Goal: Task Accomplishment & Management: Use online tool/utility

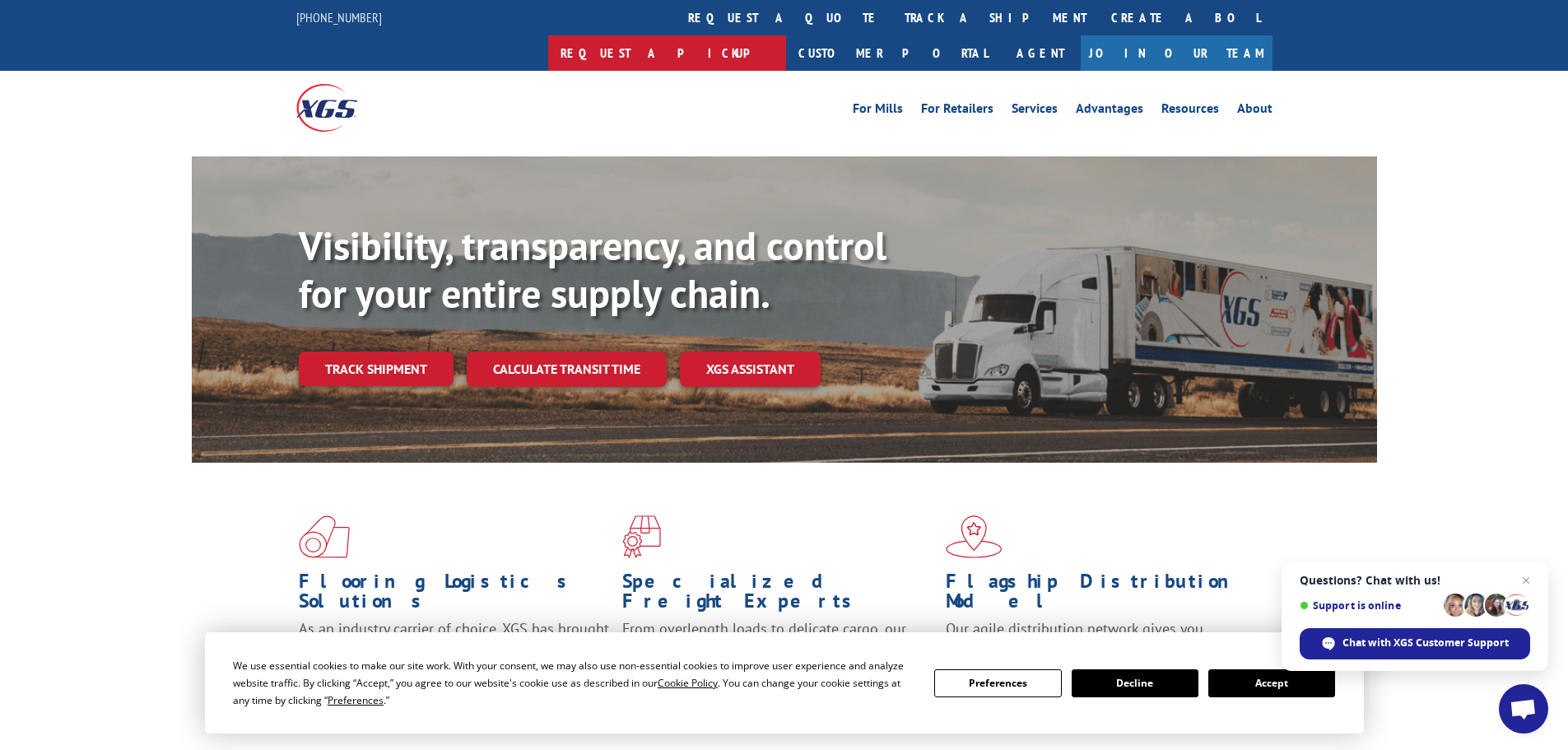
click at [786, 35] on link "Request a pickup" at bounding box center [666, 52] width 238 height 35
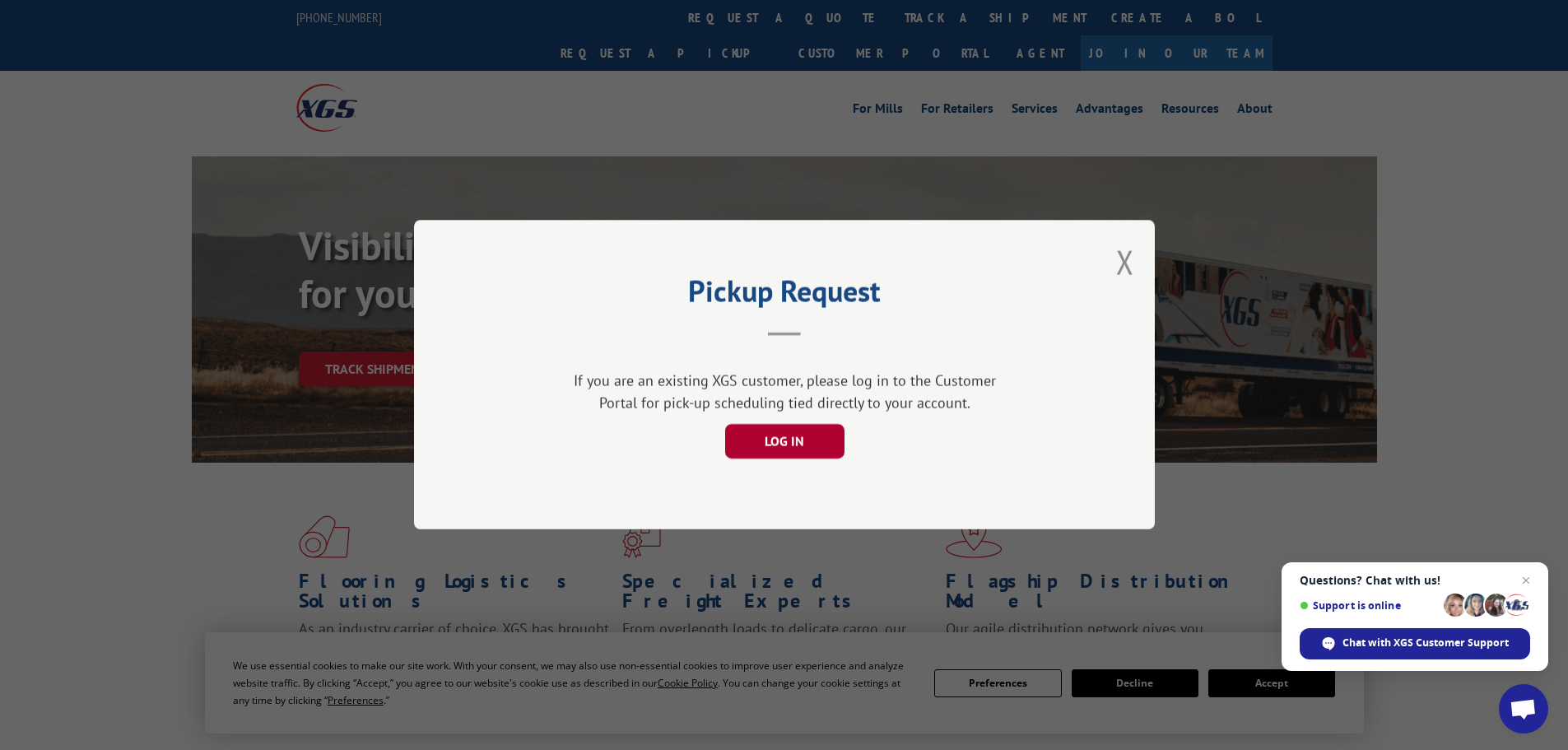
click at [792, 436] on button "LOG IN" at bounding box center [784, 442] width 119 height 35
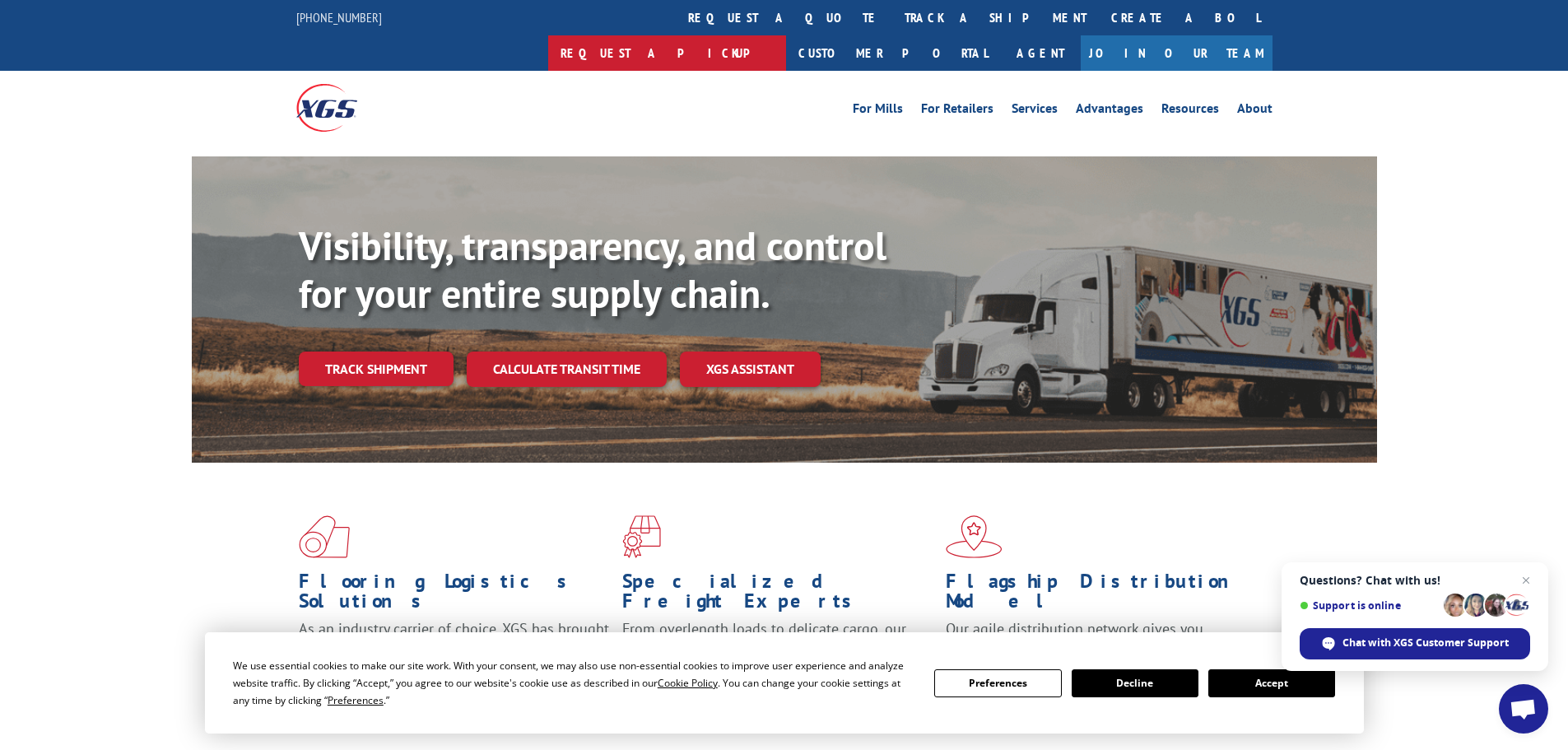
click at [786, 35] on link "Request a pickup" at bounding box center [666, 52] width 238 height 35
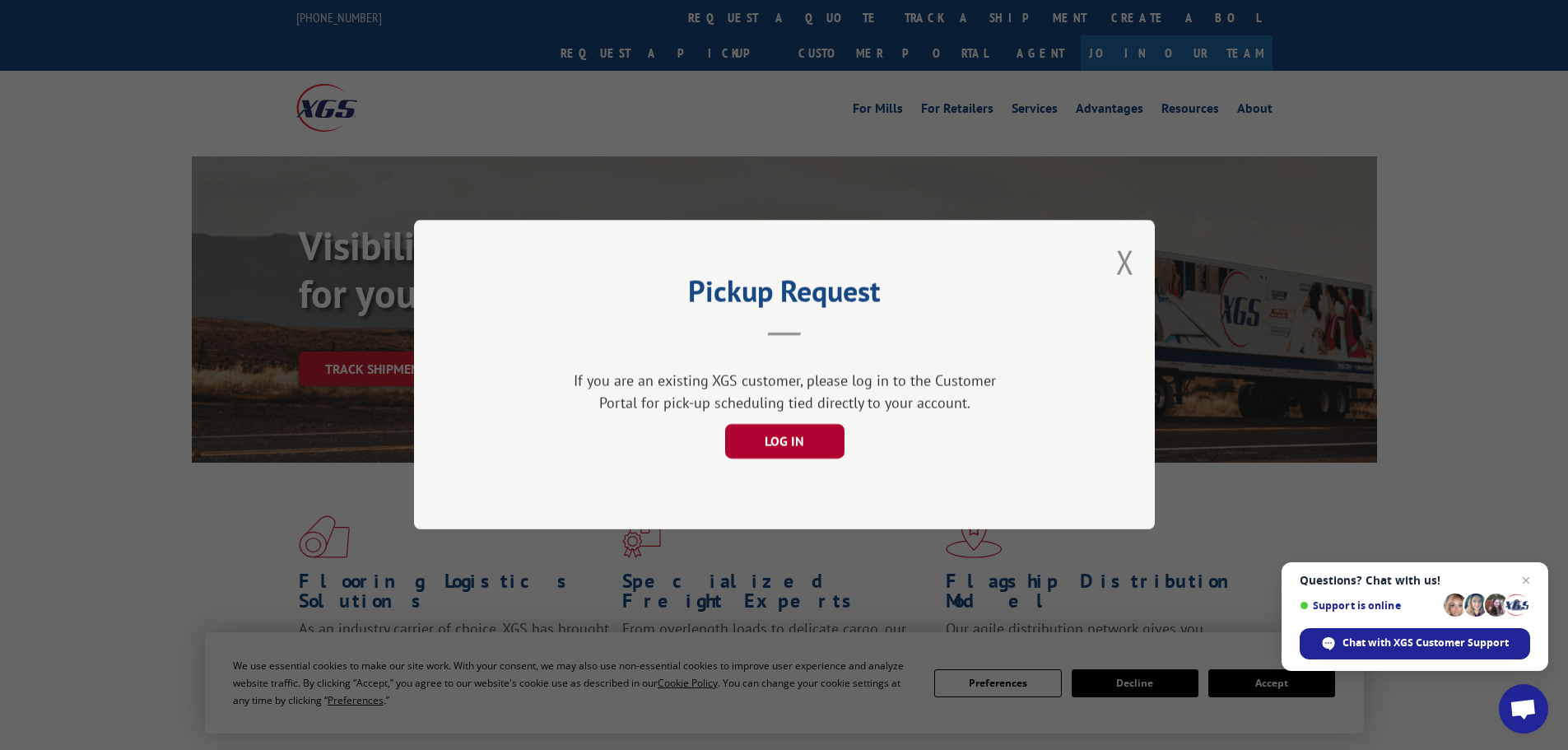
click at [796, 444] on button "LOG IN" at bounding box center [784, 442] width 119 height 35
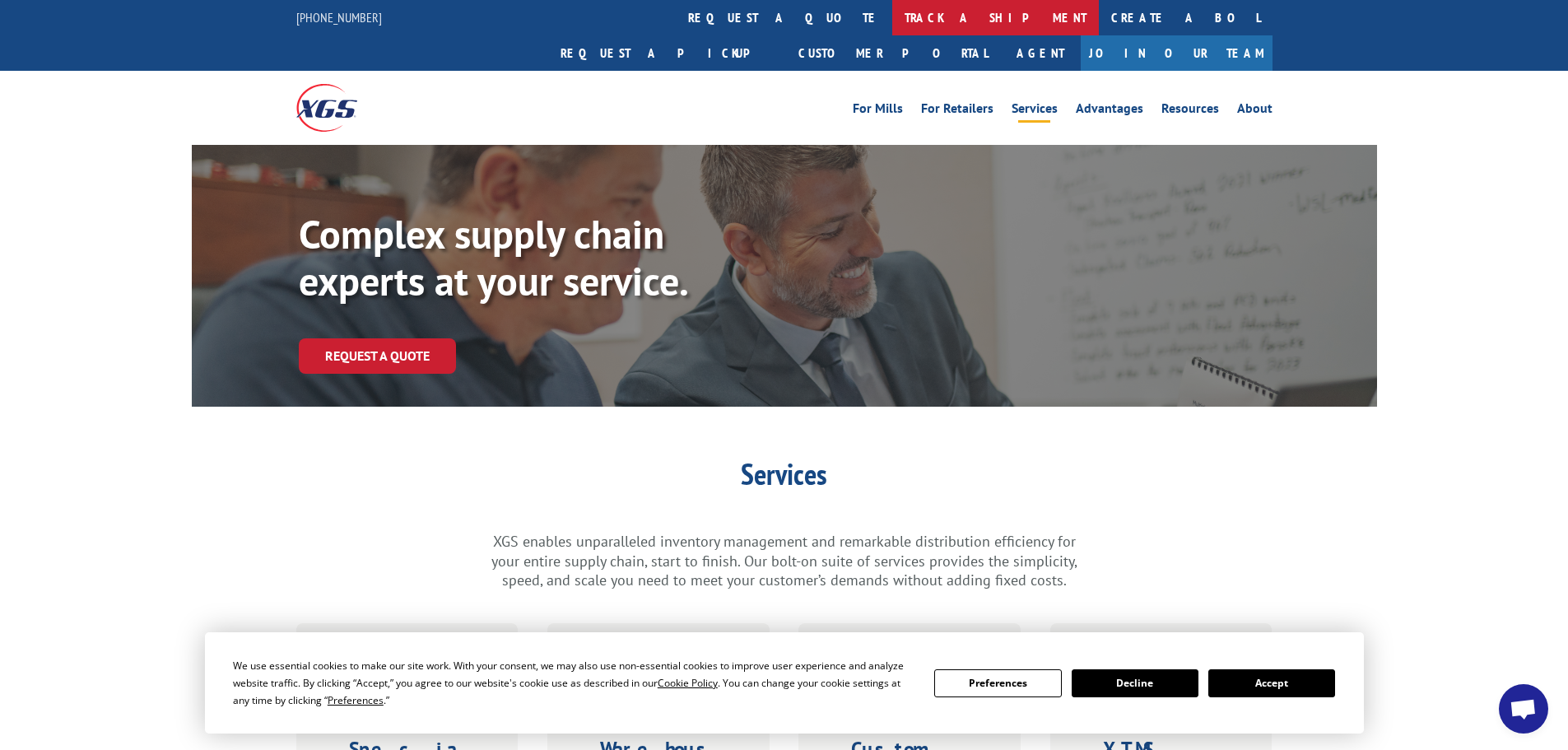
scroll to position [992, 0]
drag, startPoint x: 919, startPoint y: 13, endPoint x: 901, endPoint y: 32, distance: 26.2
click at [786, 35] on link "Request a pickup" at bounding box center [666, 52] width 238 height 35
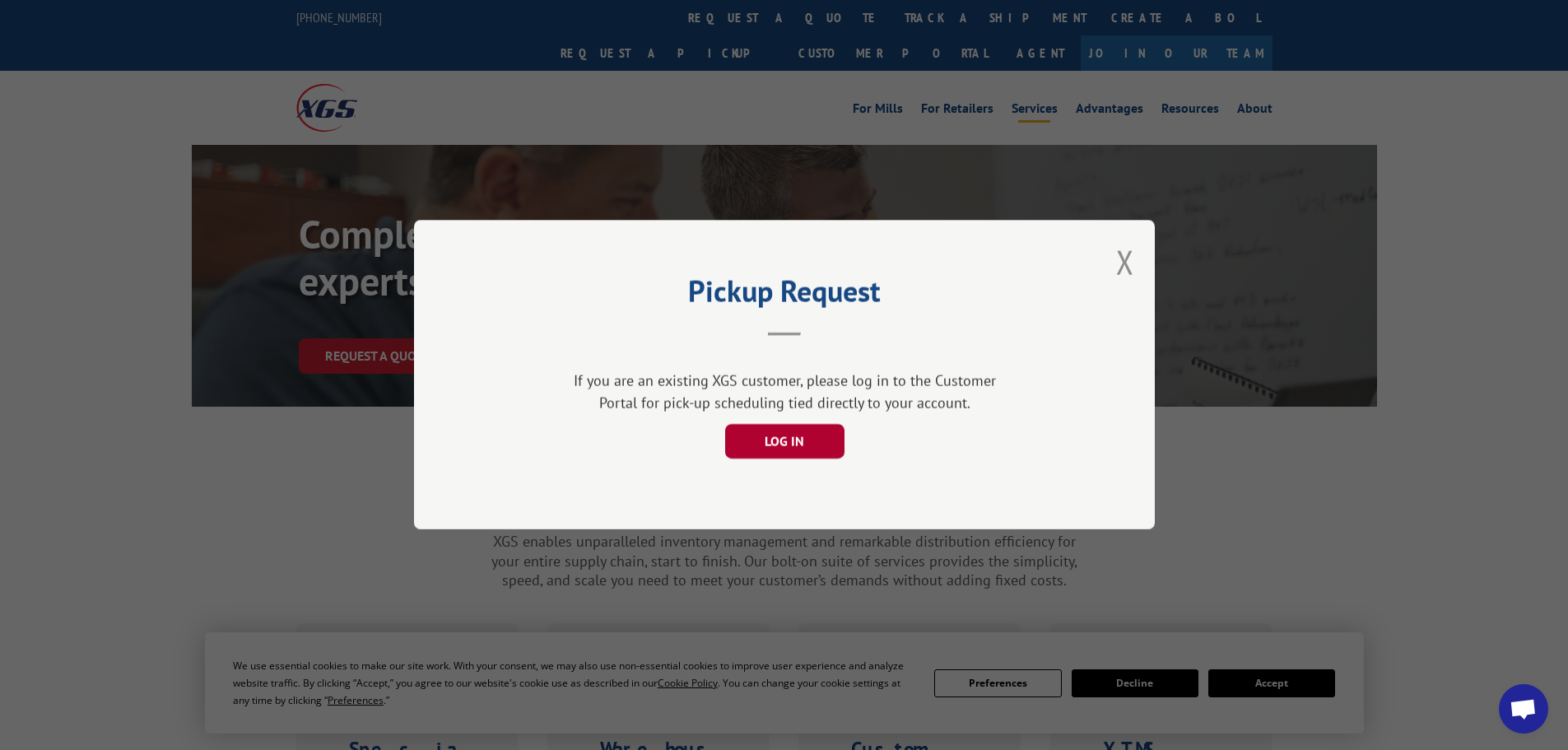
click at [790, 441] on button "LOG IN" at bounding box center [784, 442] width 119 height 35
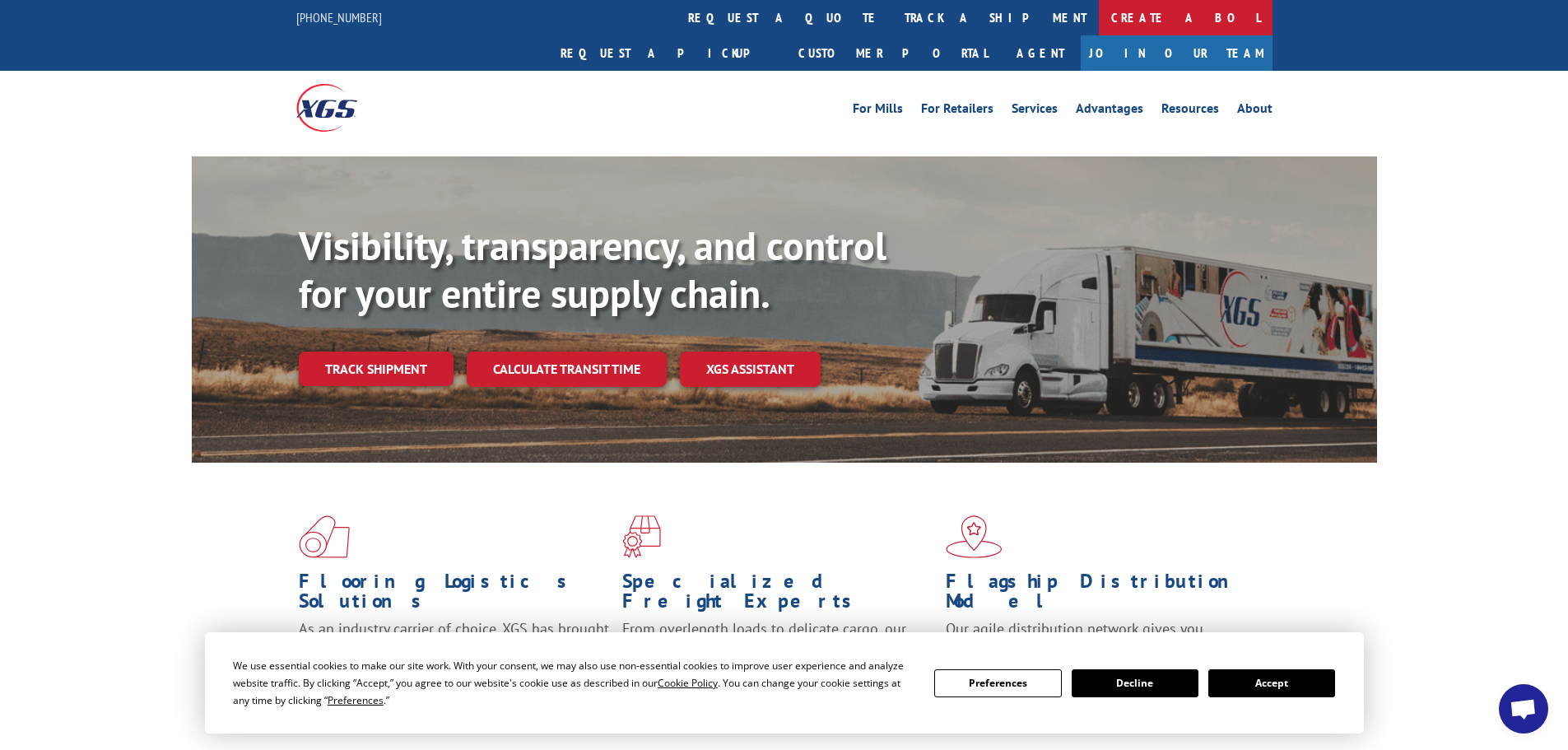
scroll to position [992, 0]
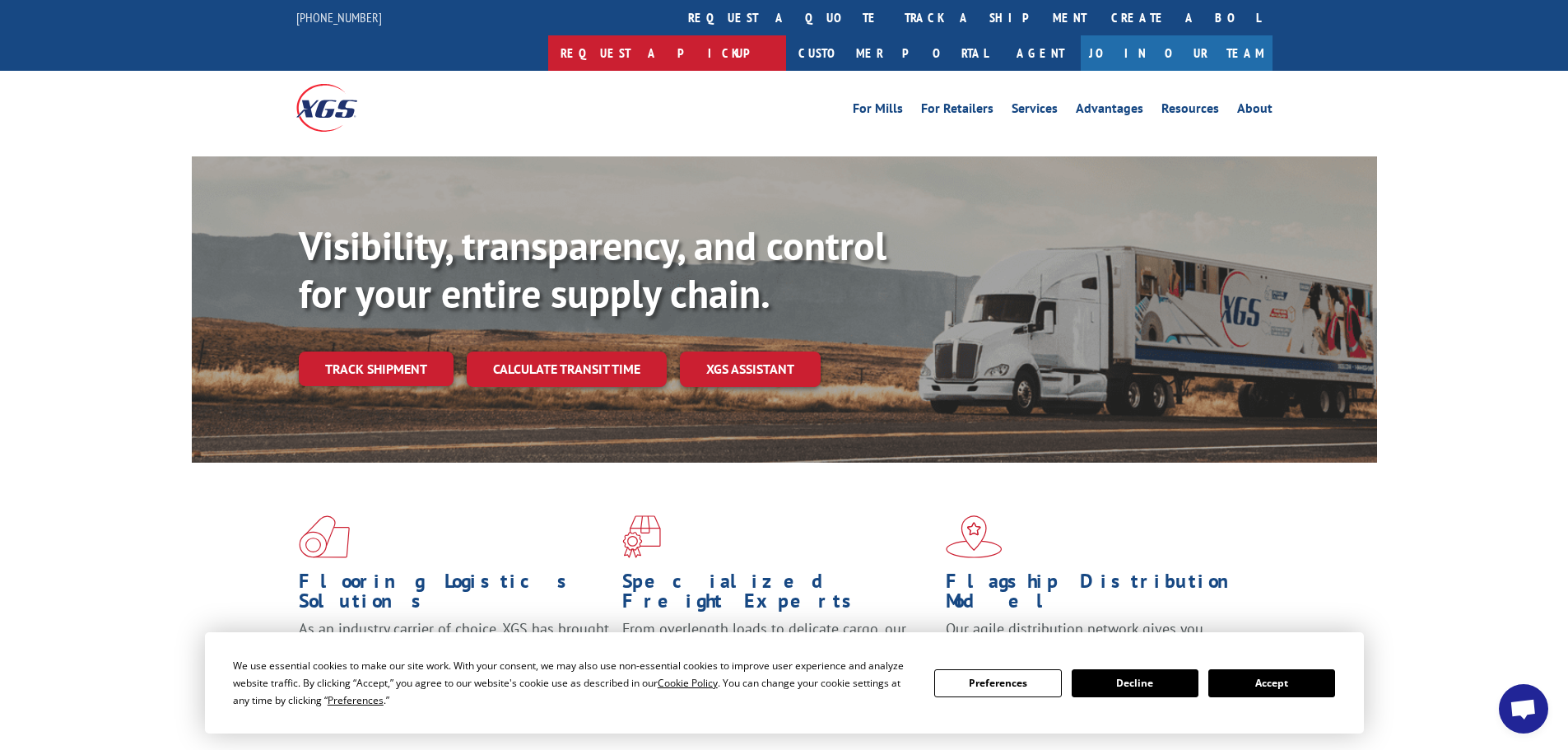
click at [786, 35] on link "Request a pickup" at bounding box center [666, 52] width 238 height 35
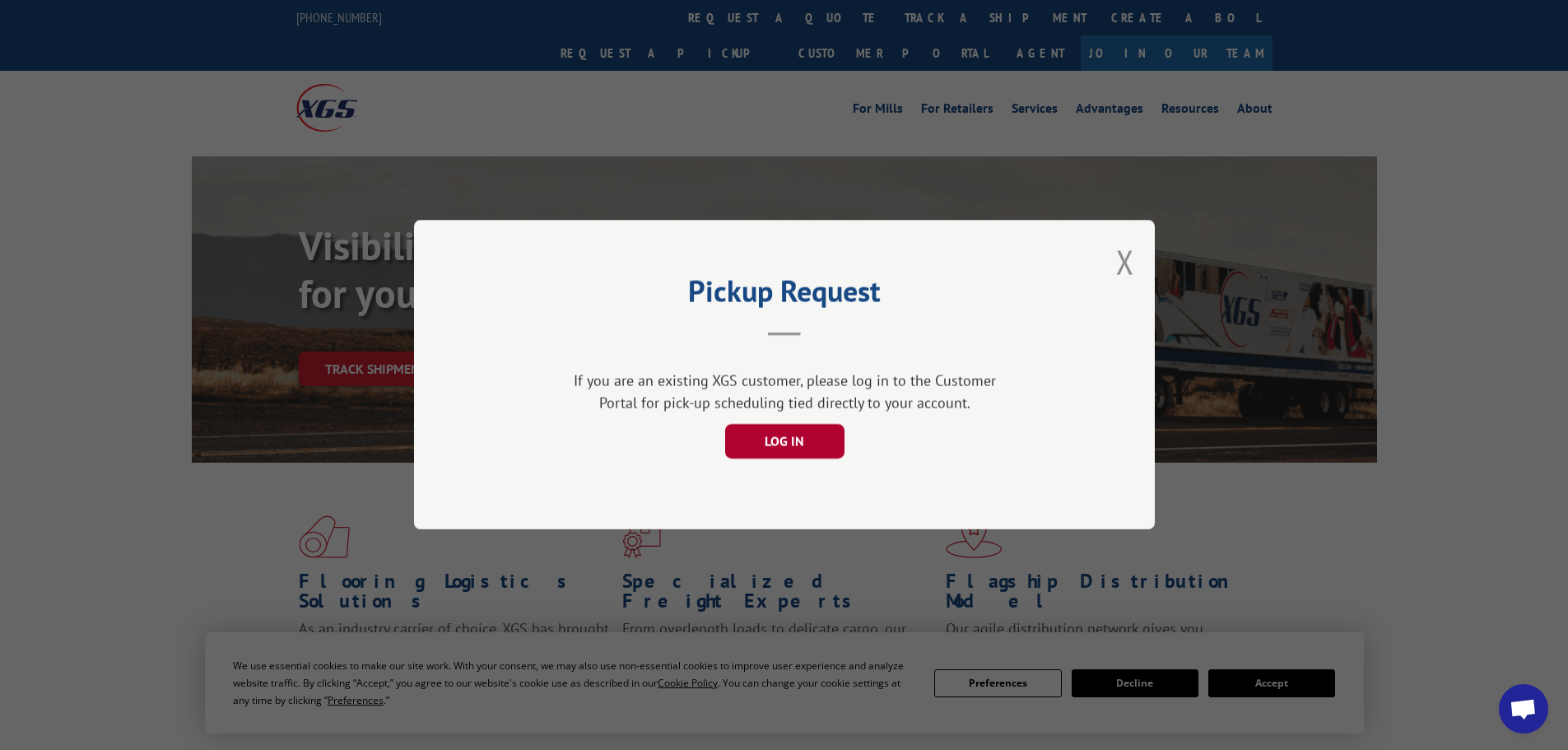
click at [798, 444] on button "LOG IN" at bounding box center [784, 442] width 119 height 35
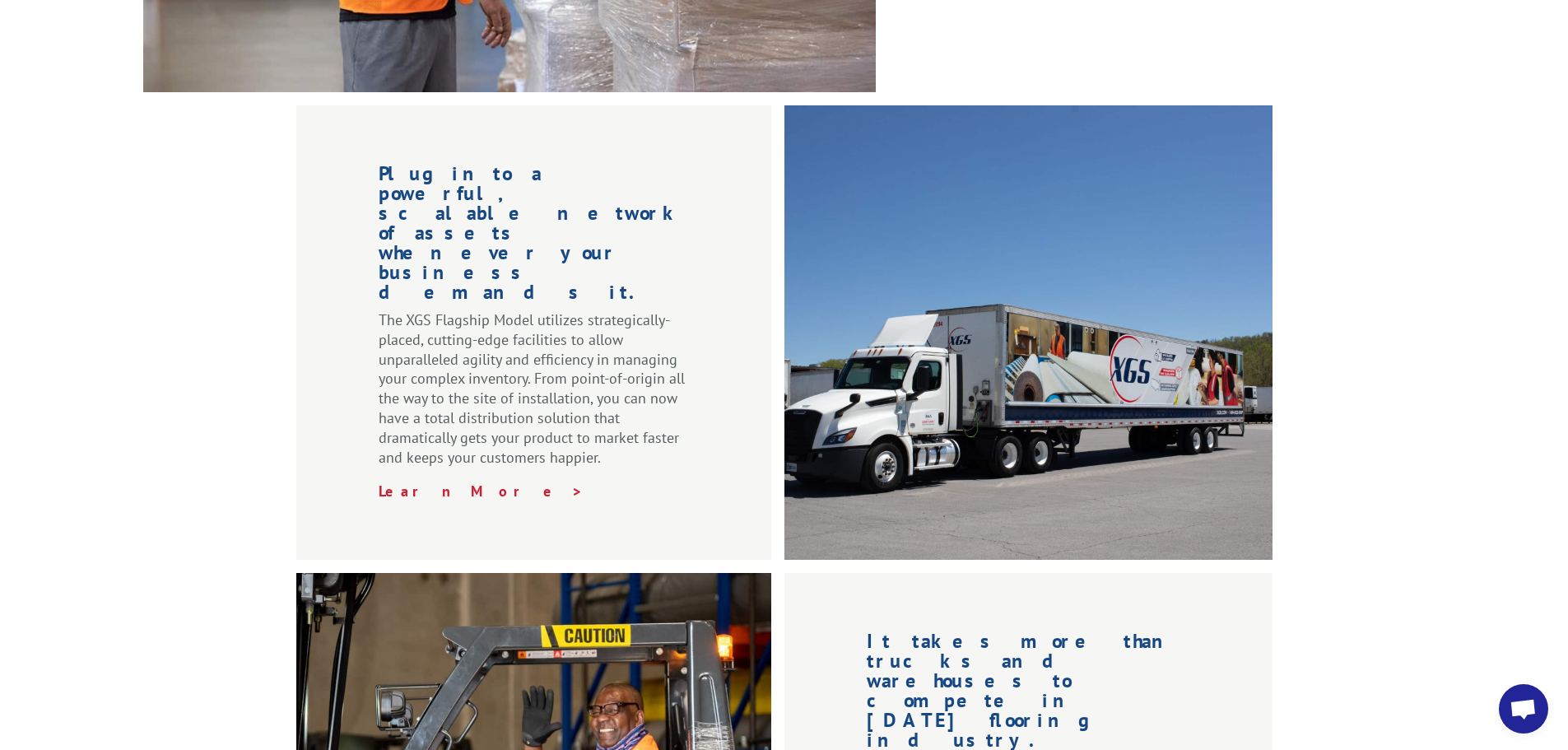
scroll to position [1273, 0]
